Goal: Task Accomplishment & Management: Manage account settings

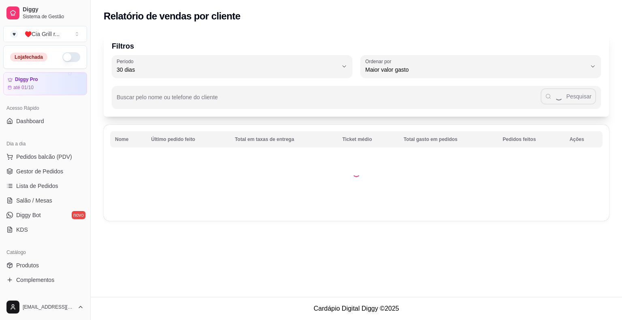
select select "30"
select select "HIGHEST_TOTAL_SPENT_WITH_ORDERS"
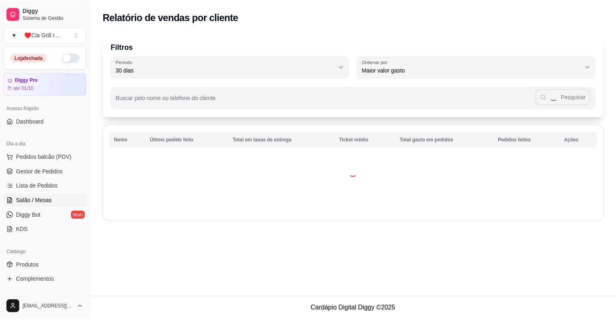
scroll to position [130, 0]
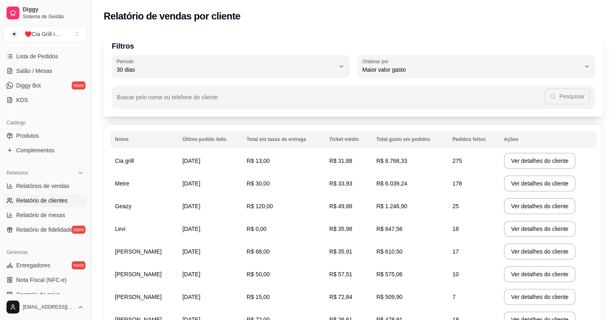
click at [87, 48] on button "Toggle Sidebar" at bounding box center [90, 160] width 6 height 320
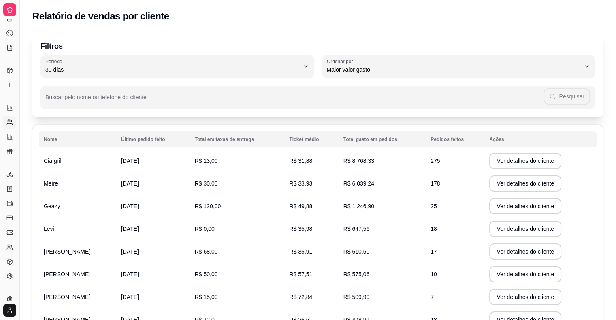
scroll to position [68, 0]
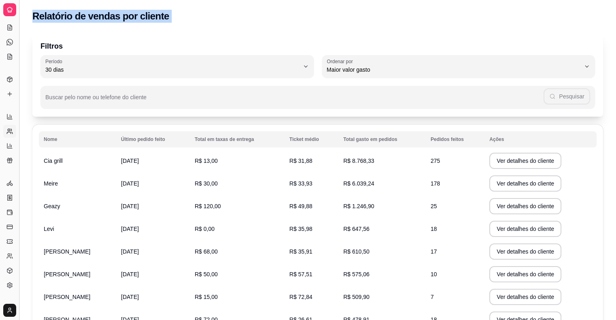
drag, startPoint x: 23, startPoint y: 39, endPoint x: 19, endPoint y: 37, distance: 4.5
click at [19, 37] on div "Diggy Sistema de Gestão ♥ ♥️Cia Grill r ... Loja fechada Diggy Pro até 01/10 Ac…" at bounding box center [308, 218] width 616 height 437
click at [19, 37] on button "Toggle Sidebar" at bounding box center [19, 160] width 6 height 320
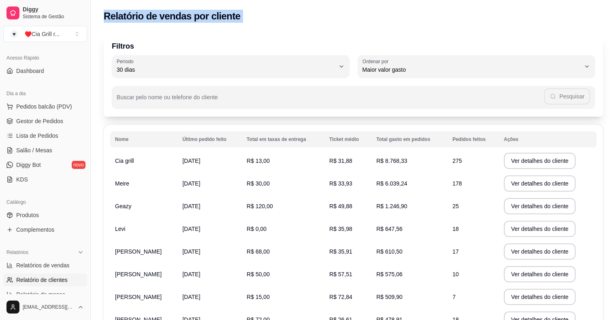
scroll to position [50, 0]
click at [40, 119] on span "Gestor de Pedidos" at bounding box center [39, 121] width 47 height 8
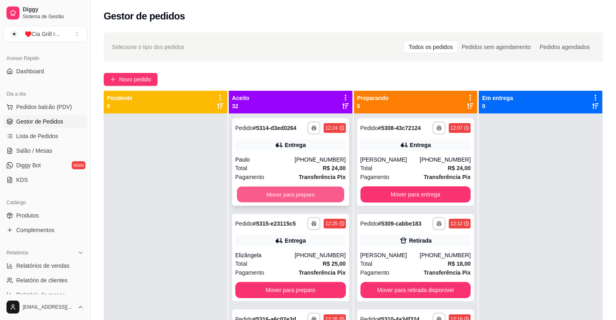
click at [275, 195] on button "Mover para preparo" at bounding box center [290, 195] width 107 height 16
click at [275, 195] on div "Mover para preparo" at bounding box center [290, 194] width 111 height 16
click at [301, 197] on button "Mover para preparo" at bounding box center [290, 195] width 107 height 16
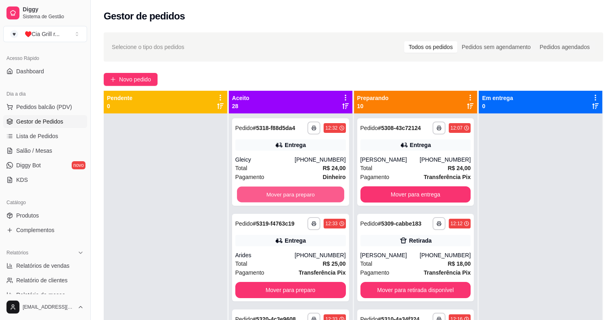
click at [301, 197] on button "Mover para preparo" at bounding box center [290, 195] width 107 height 16
click at [301, 197] on button "Mover para preparo" at bounding box center [290, 194] width 111 height 16
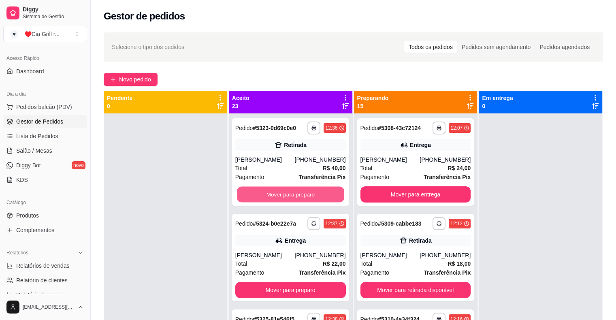
click at [301, 197] on button "Mover para preparo" at bounding box center [290, 195] width 107 height 16
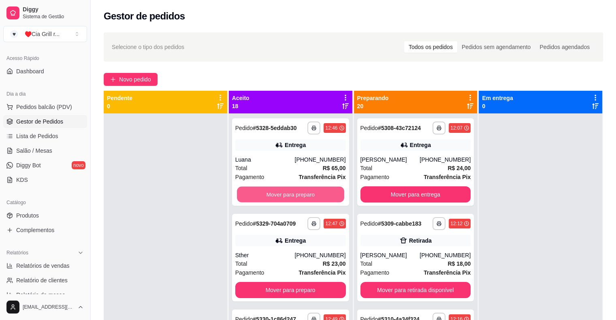
click at [301, 197] on button "Mover para preparo" at bounding box center [290, 195] width 107 height 16
click at [301, 197] on button "Mover para preparo" at bounding box center [290, 194] width 111 height 16
click at [301, 197] on button "Mover para preparo" at bounding box center [290, 195] width 107 height 16
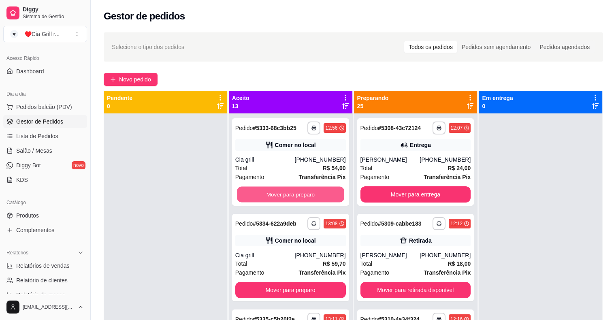
click at [301, 197] on button "Mover para preparo" at bounding box center [290, 195] width 107 height 16
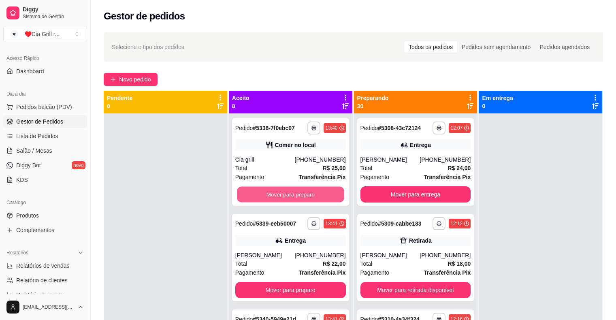
click at [301, 197] on button "Mover para preparo" at bounding box center [290, 195] width 107 height 16
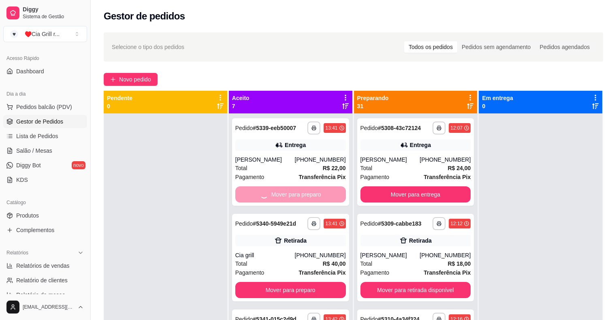
click at [301, 197] on div "Mover para preparo" at bounding box center [290, 194] width 111 height 16
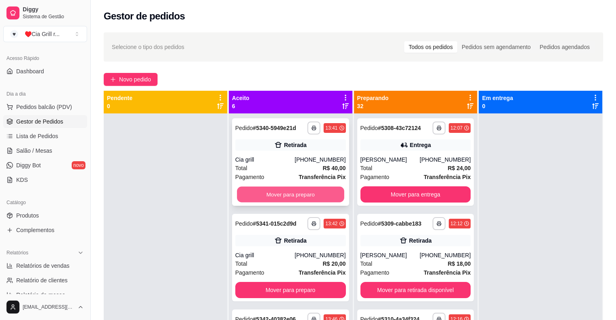
click at [315, 197] on button "Mover para preparo" at bounding box center [290, 195] width 107 height 16
click at [318, 199] on button "Mover para preparo" at bounding box center [290, 195] width 107 height 16
click at [318, 199] on button "Mover para preparo" at bounding box center [290, 194] width 111 height 16
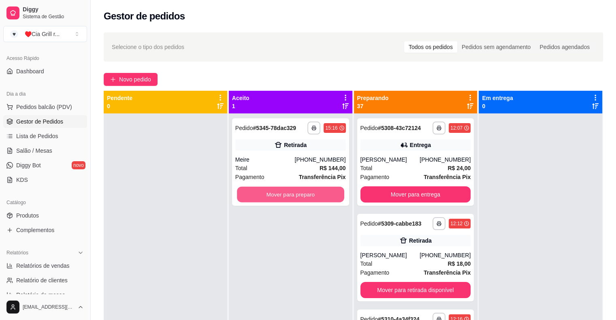
click at [318, 199] on button "Mover para preparo" at bounding box center [290, 195] width 107 height 16
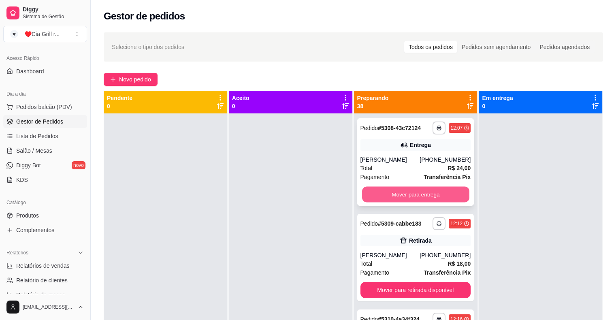
click at [390, 195] on button "Mover para entrega" at bounding box center [415, 195] width 107 height 16
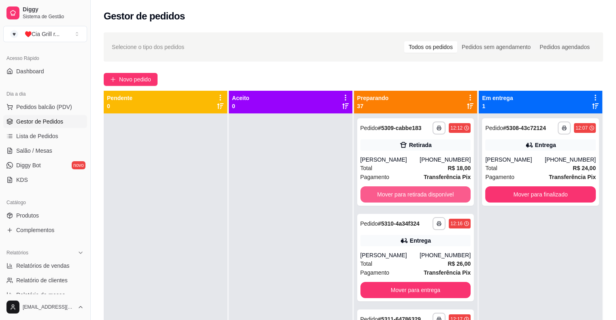
click at [390, 195] on button "Mover para retirada disponível" at bounding box center [415, 194] width 111 height 16
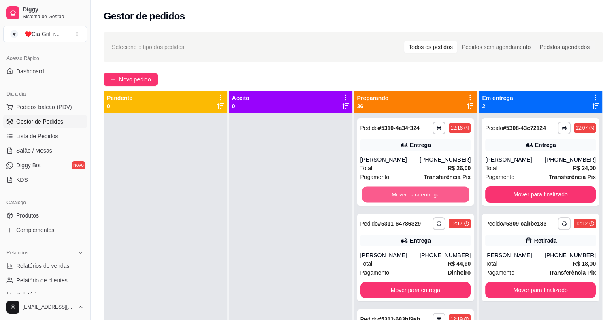
click at [390, 195] on button "Mover para entrega" at bounding box center [415, 195] width 107 height 16
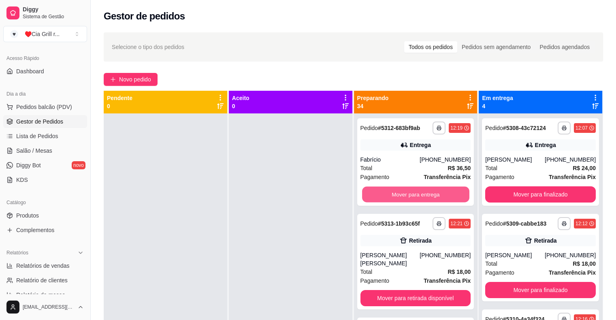
click at [390, 195] on button "Mover para entrega" at bounding box center [415, 195] width 107 height 16
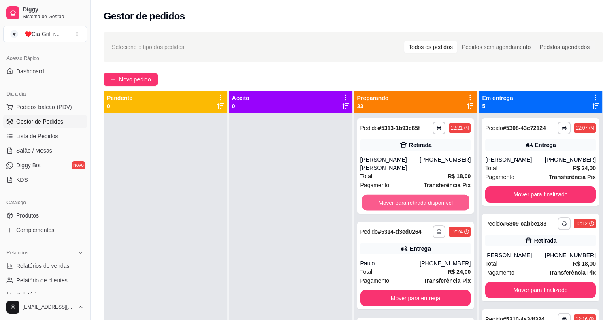
click at [390, 195] on button "Mover para retirada disponível" at bounding box center [415, 203] width 107 height 16
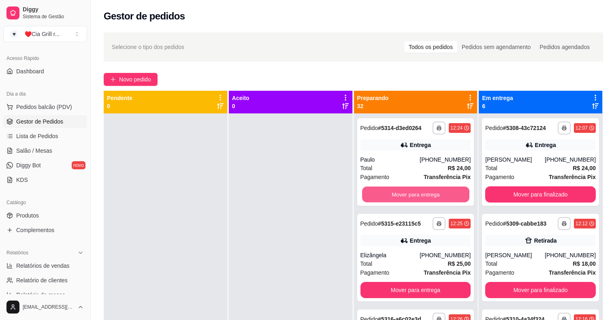
click at [390, 195] on button "Mover para entrega" at bounding box center [415, 195] width 107 height 16
click at [412, 189] on button "Mover para entrega" at bounding box center [415, 194] width 111 height 16
click at [412, 189] on button "Mover para retirada disponível" at bounding box center [415, 194] width 111 height 16
click at [412, 189] on button "Mover para retirada disponível" at bounding box center [415, 195] width 107 height 16
click at [412, 189] on button "Mover para entrega" at bounding box center [415, 195] width 107 height 16
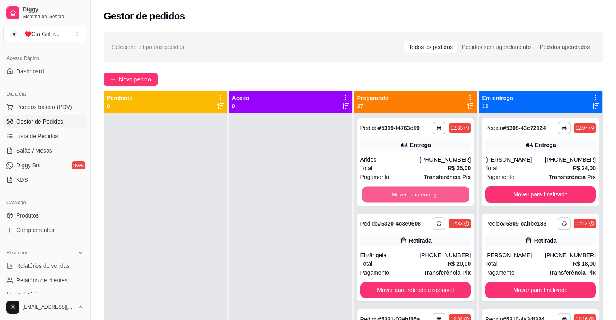
click at [412, 189] on button "Mover para entrega" at bounding box center [415, 195] width 107 height 16
click at [412, 189] on button "Mover para retirada disponível" at bounding box center [415, 195] width 107 height 16
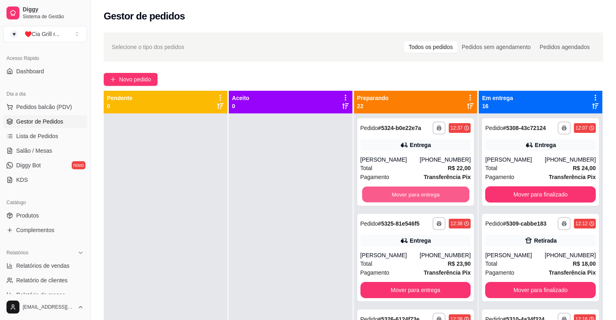
click at [412, 189] on button "Mover para entrega" at bounding box center [415, 195] width 107 height 16
click at [412, 189] on button "Mover para retirada disponível" at bounding box center [415, 195] width 107 height 16
click at [412, 189] on button "Mover para entrega" at bounding box center [415, 195] width 107 height 16
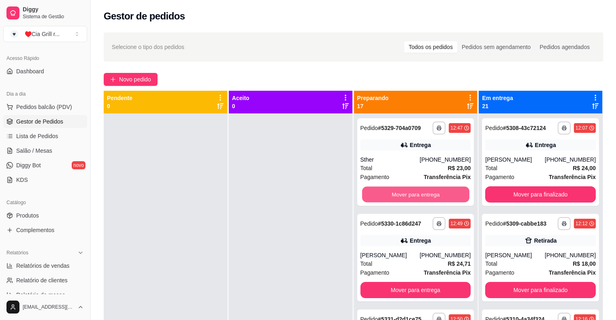
click at [412, 189] on button "Mover para entrega" at bounding box center [415, 195] width 107 height 16
click at [412, 189] on button "Mover para entrega" at bounding box center [415, 194] width 111 height 16
click at [412, 189] on button "Mover para entrega" at bounding box center [415, 195] width 107 height 16
click at [412, 189] on button "Mover para retirada disponível" at bounding box center [415, 195] width 107 height 16
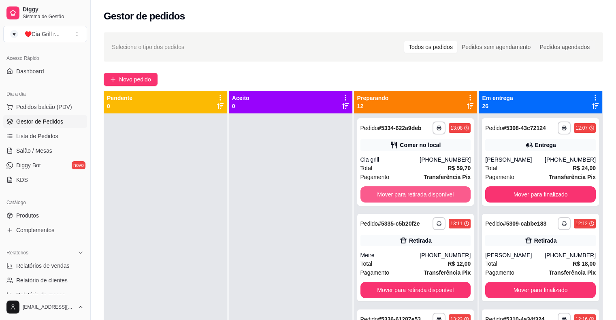
click at [412, 189] on button "Mover para retirada disponível" at bounding box center [415, 194] width 111 height 16
click at [412, 189] on button "Mover para retirada disponível" at bounding box center [415, 195] width 107 height 16
click at [412, 189] on button "Mover para entrega" at bounding box center [415, 194] width 111 height 16
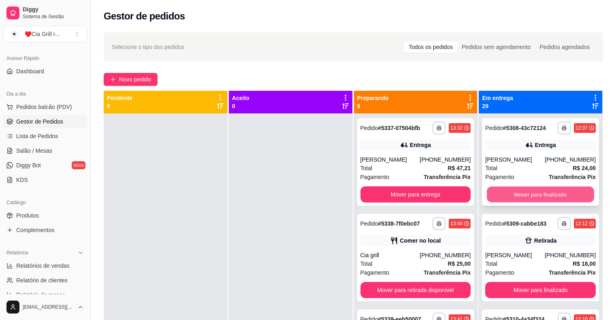
click at [511, 192] on button "Mover para finalizado" at bounding box center [540, 195] width 107 height 16
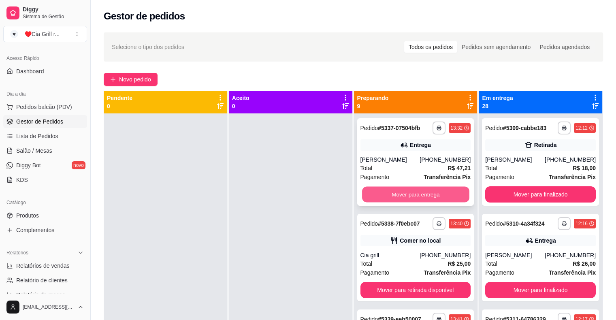
click at [446, 194] on button "Mover para entrega" at bounding box center [415, 195] width 107 height 16
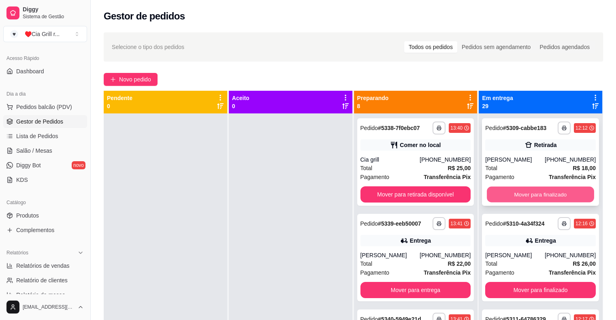
click at [492, 198] on button "Mover para finalizado" at bounding box center [540, 195] width 107 height 16
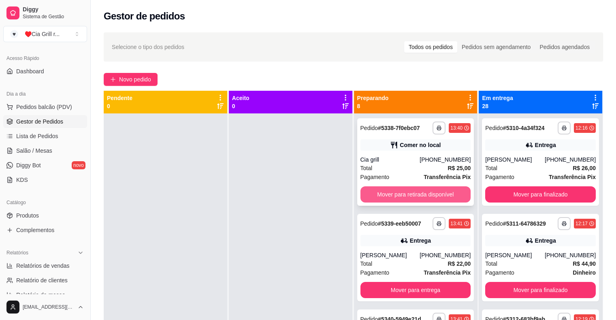
click at [441, 201] on button "Mover para retirada disponível" at bounding box center [415, 194] width 111 height 16
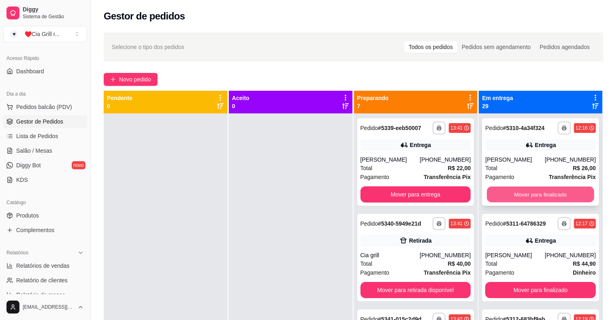
click at [517, 195] on button "Mover para finalizado" at bounding box center [540, 195] width 107 height 16
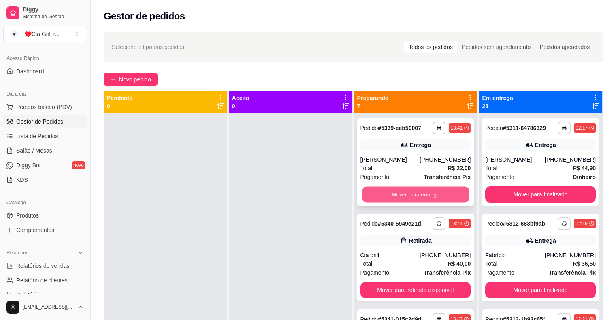
click at [435, 192] on button "Mover para entrega" at bounding box center [415, 195] width 107 height 16
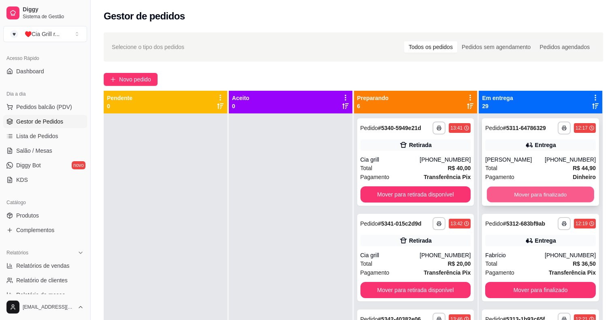
click at [496, 190] on button "Mover para finalizado" at bounding box center [540, 195] width 107 height 16
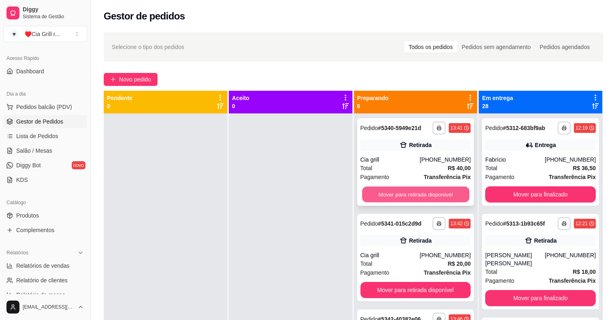
click at [450, 195] on button "Mover para retirada disponível" at bounding box center [415, 195] width 107 height 16
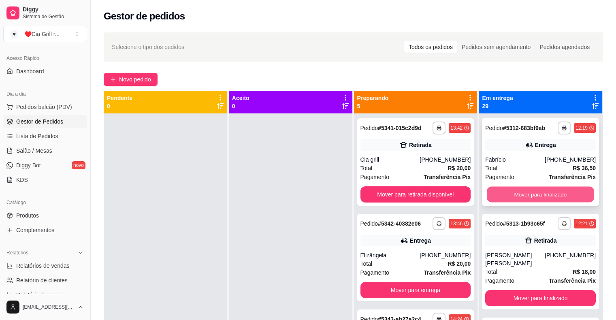
click at [487, 197] on button "Mover para finalizado" at bounding box center [540, 195] width 107 height 16
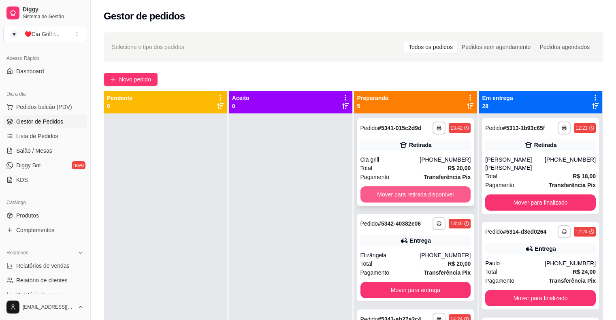
click at [456, 192] on button "Mover para retirada disponível" at bounding box center [415, 194] width 111 height 16
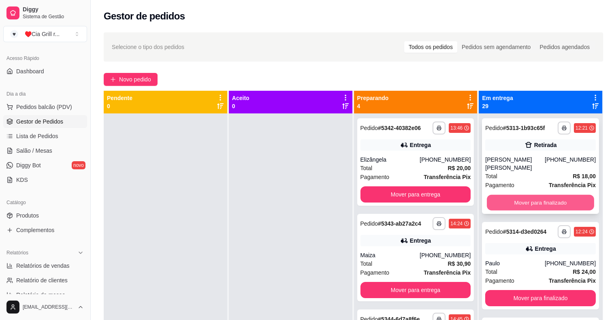
click at [504, 195] on button "Mover para finalizado" at bounding box center [540, 203] width 107 height 16
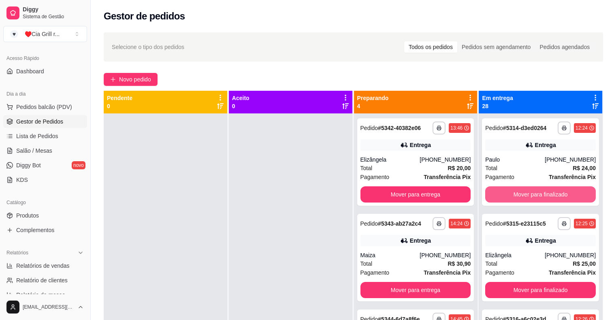
click at [504, 192] on button "Mover para finalizado" at bounding box center [540, 194] width 111 height 16
click at [504, 192] on button "Mover para finalizado" at bounding box center [540, 195] width 107 height 16
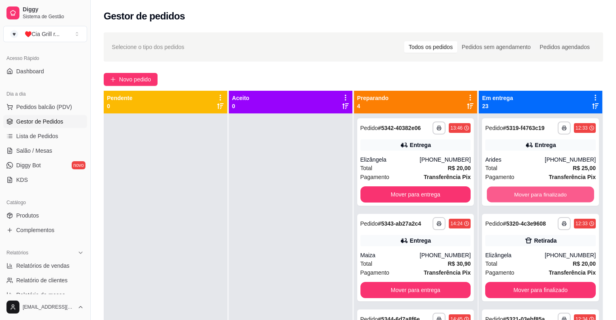
click at [504, 192] on button "Mover para finalizado" at bounding box center [540, 195] width 107 height 16
click at [504, 192] on button "Mover para finalizado" at bounding box center [540, 194] width 111 height 16
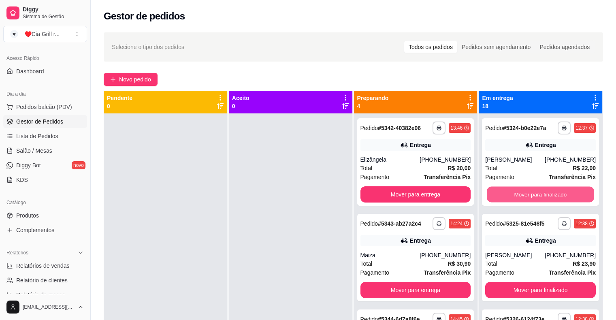
click at [504, 192] on button "Mover para finalizado" at bounding box center [540, 195] width 107 height 16
click at [504, 192] on button "Mover para finalizado" at bounding box center [540, 194] width 111 height 16
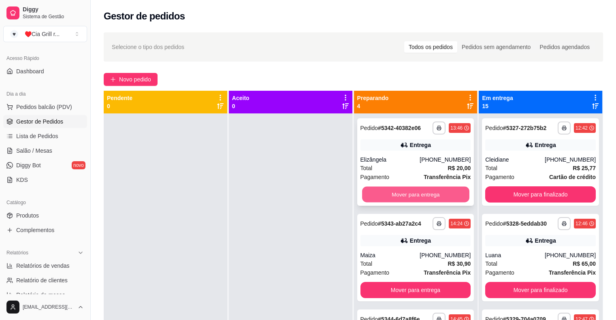
click at [449, 195] on button "Mover para entrega" at bounding box center [415, 195] width 107 height 16
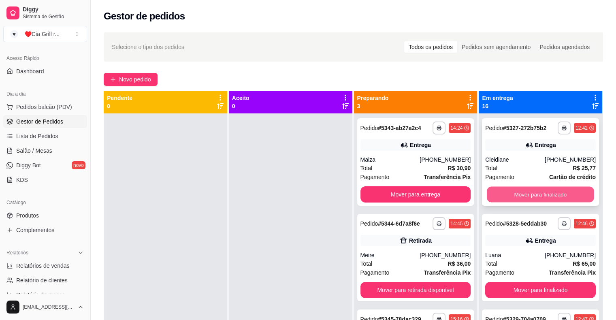
click at [489, 200] on button "Mover para finalizado" at bounding box center [540, 195] width 107 height 16
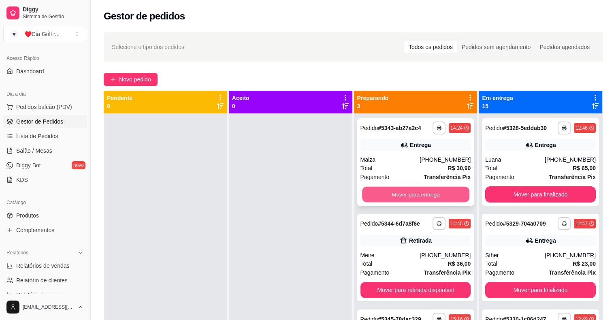
click at [457, 197] on button "Mover para entrega" at bounding box center [415, 195] width 107 height 16
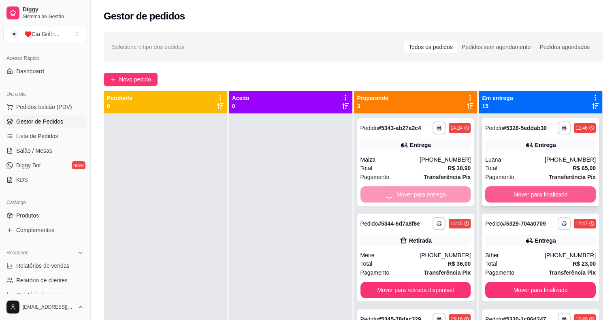
click at [496, 193] on button "Mover para finalizado" at bounding box center [540, 194] width 111 height 16
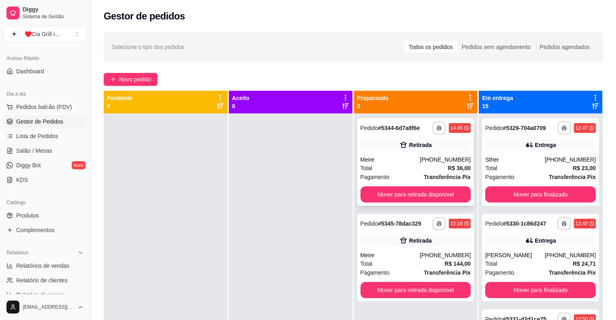
click at [466, 190] on div "**********" at bounding box center [415, 161] width 117 height 87
click at [462, 192] on button "Mover para retirada disponível" at bounding box center [415, 195] width 107 height 16
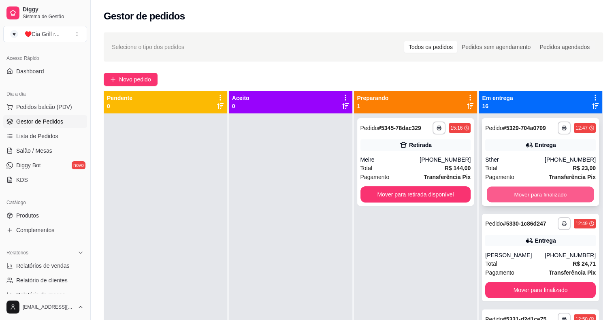
click at [492, 197] on button "Mover para finalizado" at bounding box center [540, 195] width 107 height 16
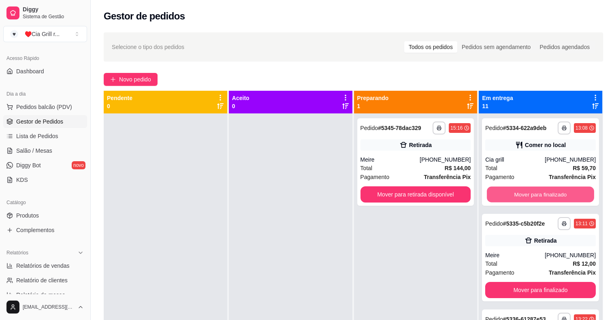
click at [492, 197] on button "Mover para finalizado" at bounding box center [540, 195] width 107 height 16
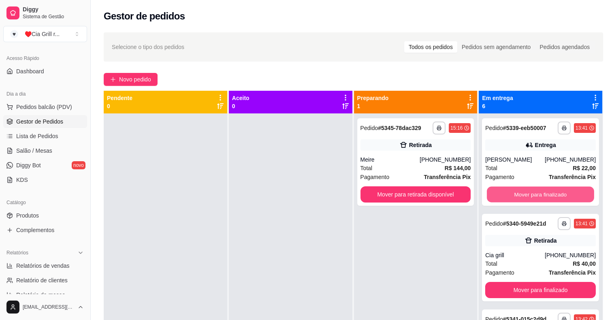
click at [492, 197] on button "Mover para finalizado" at bounding box center [540, 195] width 107 height 16
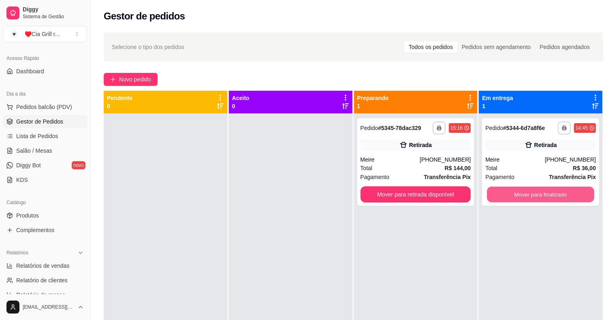
click at [492, 197] on button "Mover para finalizado" at bounding box center [540, 195] width 107 height 16
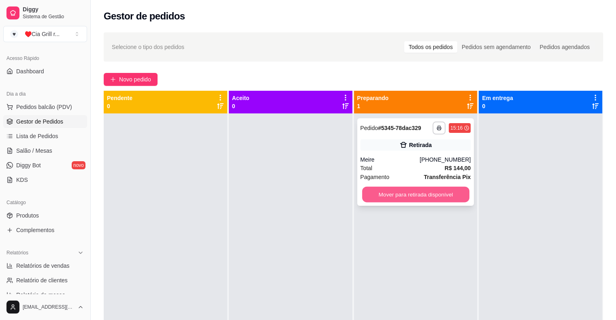
click at [450, 193] on button "Mover para retirada disponível" at bounding box center [415, 195] width 107 height 16
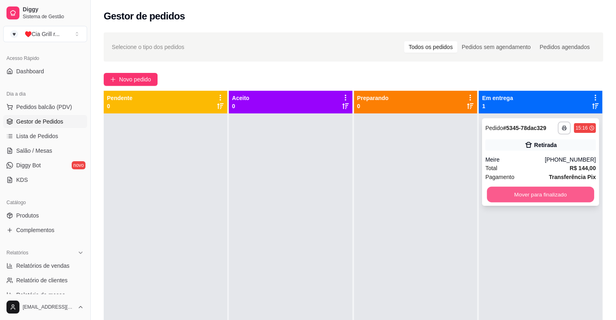
click at [532, 195] on button "Mover para finalizado" at bounding box center [540, 195] width 107 height 16
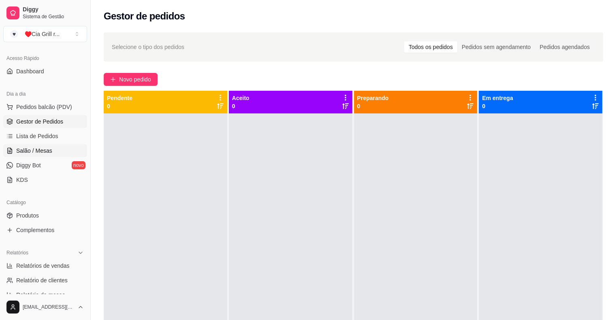
click at [32, 148] on span "Salão / Mesas" at bounding box center [34, 151] width 36 height 8
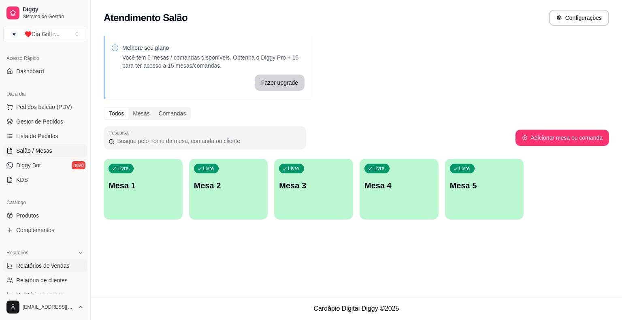
click at [60, 271] on link "Relatórios de vendas" at bounding box center [45, 265] width 84 height 13
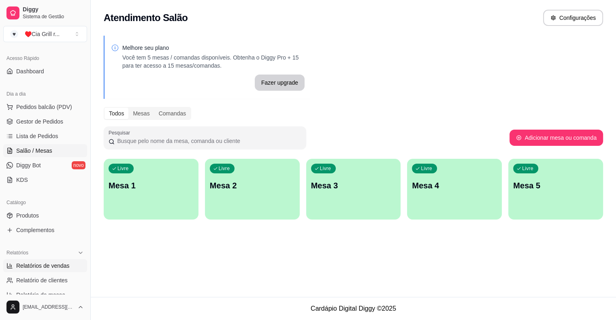
select select "ALL"
select select "0"
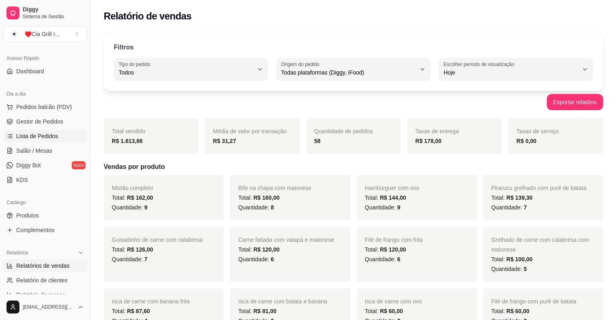
click at [21, 136] on span "Lista de Pedidos" at bounding box center [37, 136] width 42 height 8
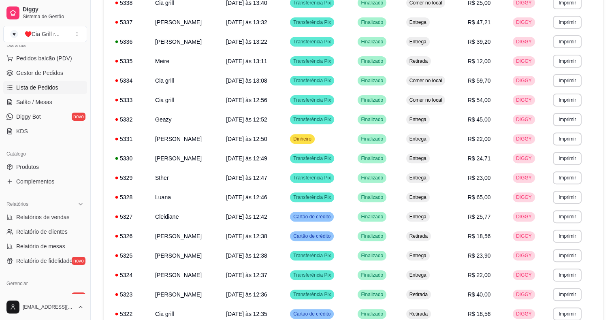
scroll to position [275, 0]
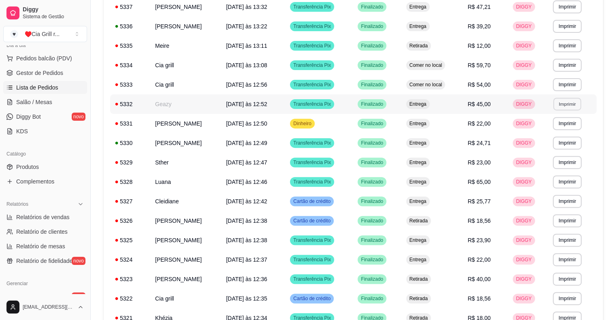
click at [564, 101] on button "Imprimir" at bounding box center [567, 104] width 28 height 13
click at [564, 134] on button "IMPRESSORA" at bounding box center [553, 132] width 57 height 13
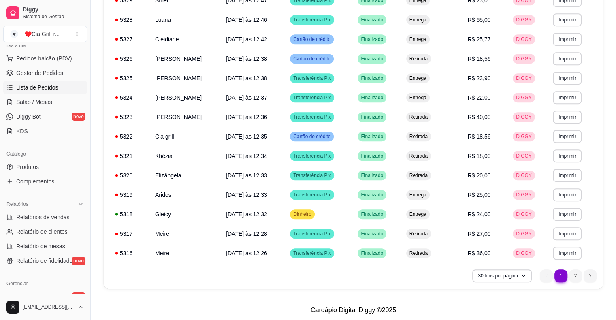
scroll to position [439, 0]
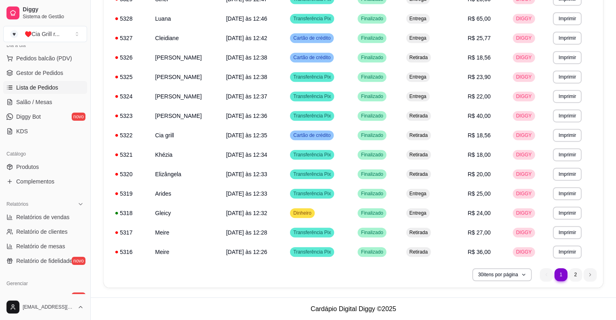
click at [560, 273] on li "1" at bounding box center [560, 274] width 13 height 13
click at [548, 278] on ul "1 1 2" at bounding box center [568, 274] width 57 height 13
click at [580, 278] on li "2" at bounding box center [575, 274] width 13 height 13
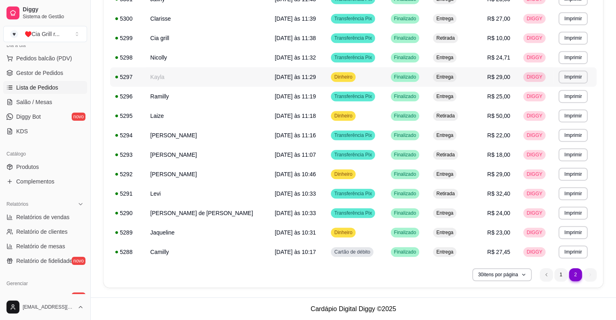
click at [525, 74] on span "DIGGY" at bounding box center [534, 77] width 19 height 6
click at [566, 79] on button "Imprimir" at bounding box center [573, 76] width 28 height 13
click at [563, 109] on button "IMPRESSORA" at bounding box center [552, 105] width 57 height 13
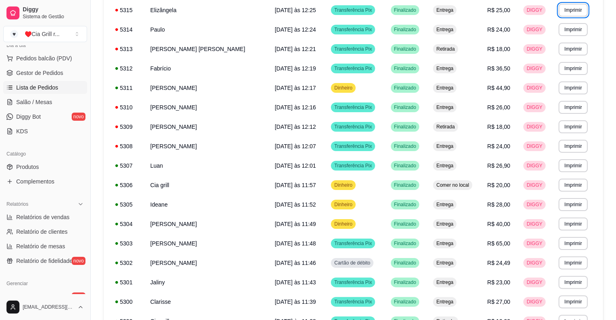
scroll to position [99, 0]
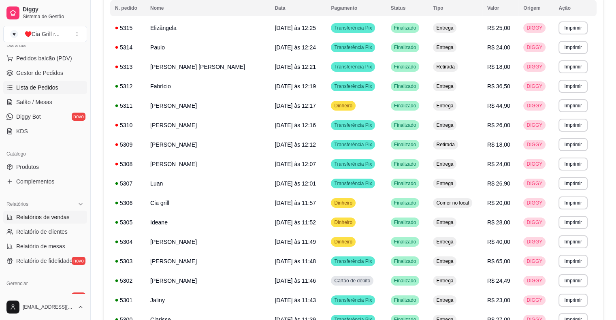
click at [39, 215] on span "Relatórios de vendas" at bounding box center [42, 217] width 53 height 8
select select "ALL"
select select "0"
